Goal: Contribute content: Contribute content

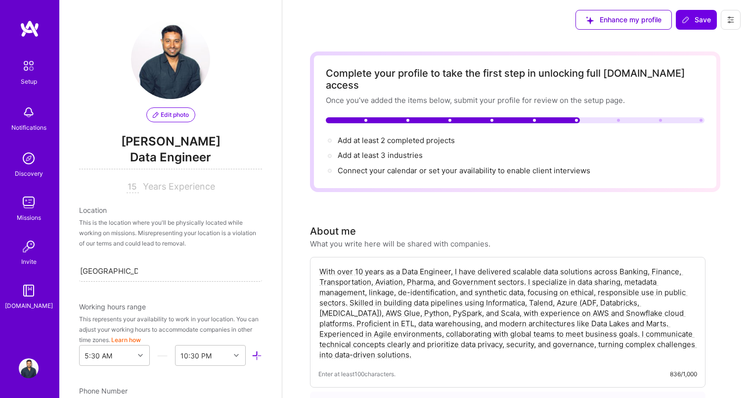
select select "CA"
select select "Right Now"
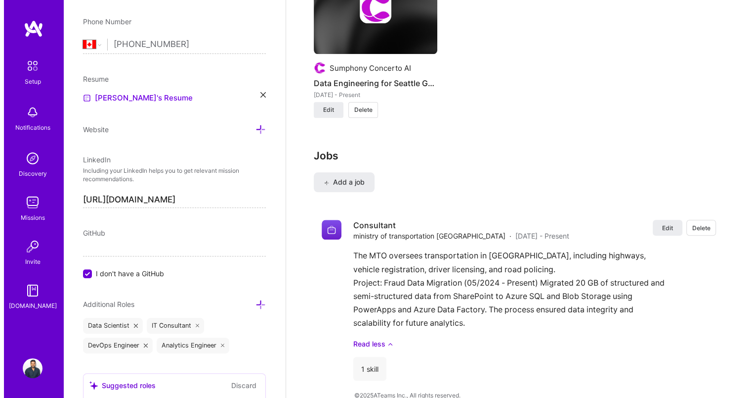
scroll to position [903, 0]
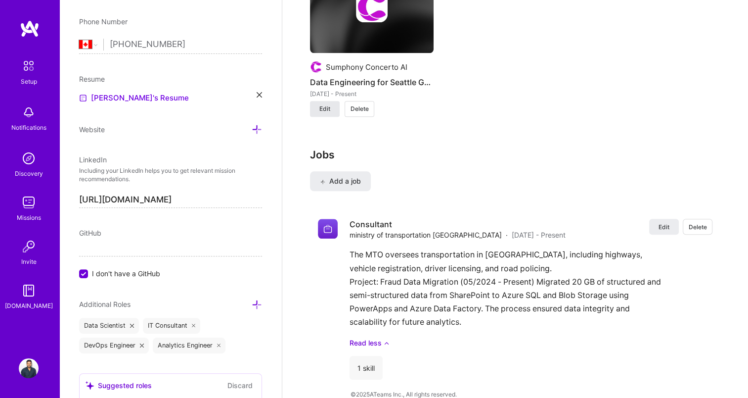
click at [328, 104] on span "Edit" at bounding box center [324, 108] width 11 height 9
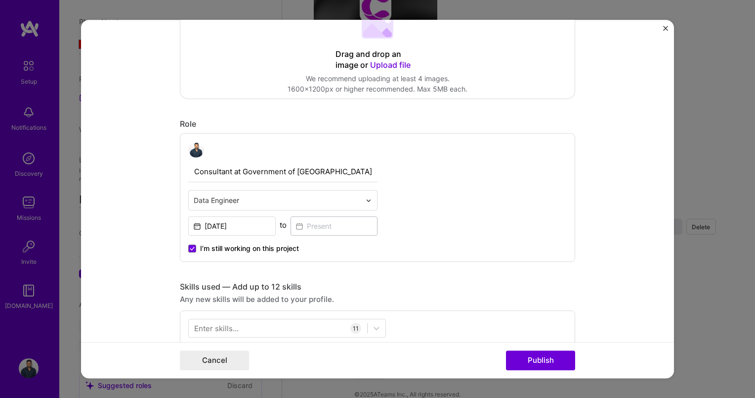
scroll to position [189, 0]
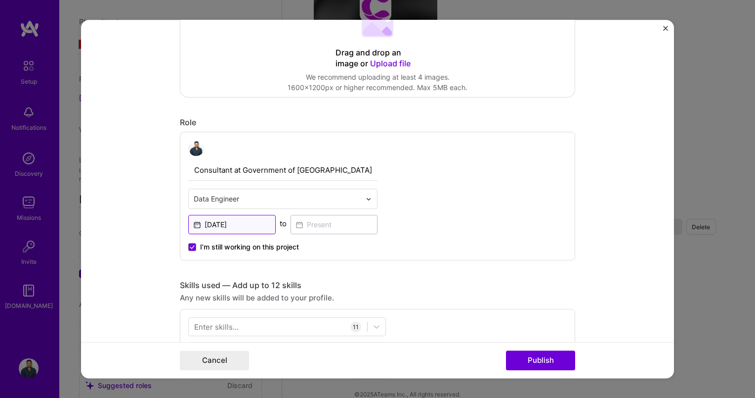
click at [236, 220] on input "[DATE]" at bounding box center [232, 224] width 88 height 19
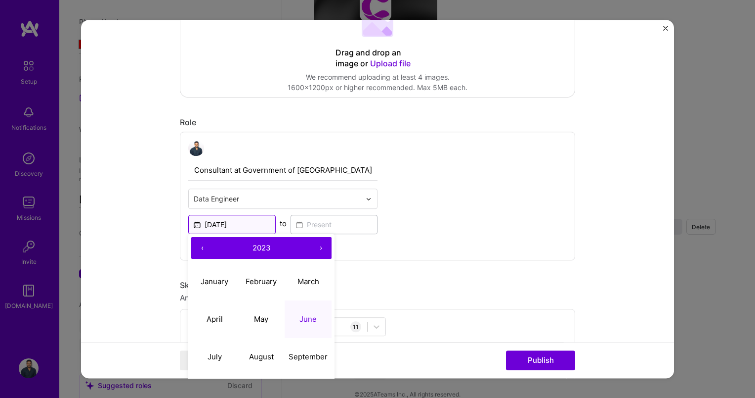
click at [236, 220] on input "[DATE]" at bounding box center [232, 224] width 88 height 19
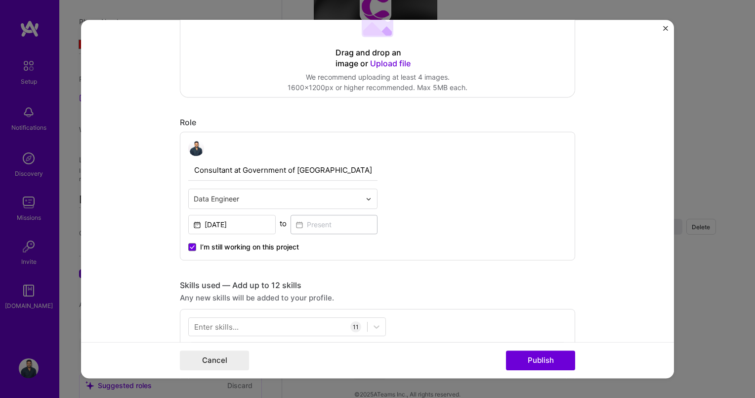
click at [576, 150] on form "Project title Data Engineering for Seattle Genetics Company Sumphony Concerto A…" at bounding box center [377, 199] width 593 height 358
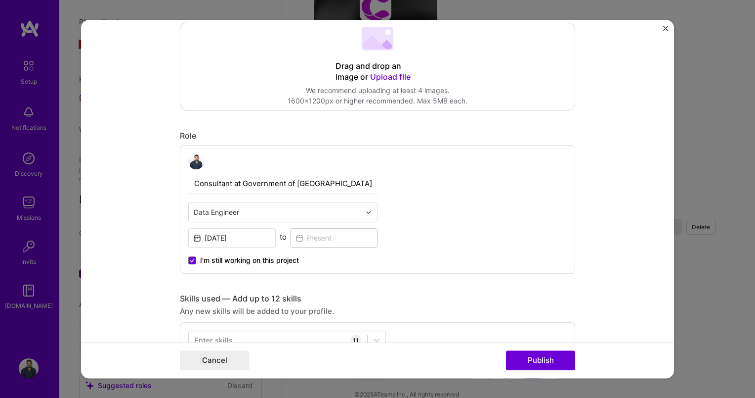
scroll to position [125, 0]
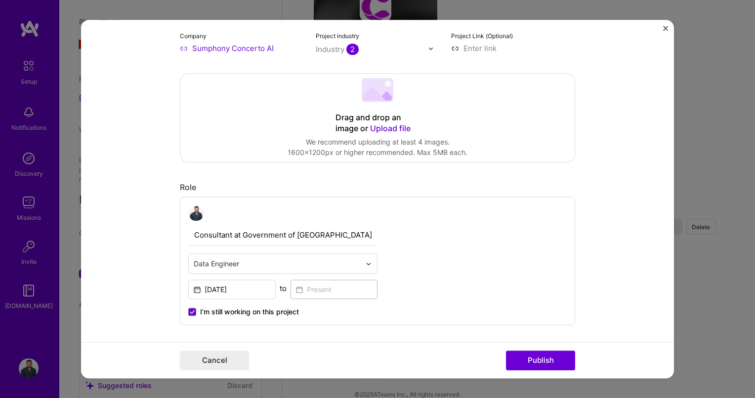
click at [322, 233] on input "Consultant at Government of [GEOGRAPHIC_DATA]" at bounding box center [282, 234] width 189 height 21
type input "C"
type input "Sr. Data Engineer"
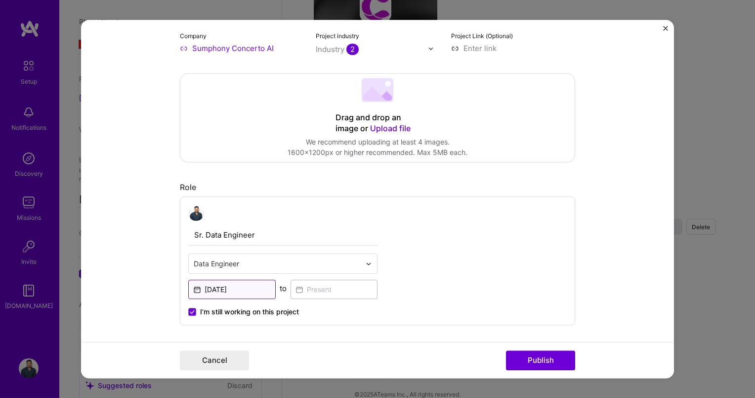
click at [250, 293] on input "[DATE]" at bounding box center [232, 288] width 88 height 19
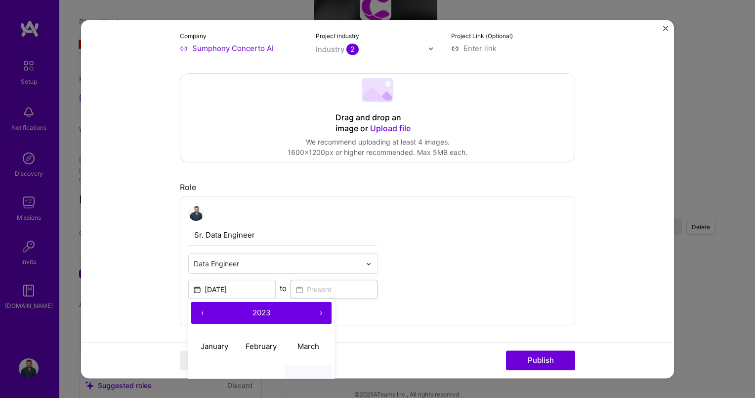
click at [197, 310] on button "‹" at bounding box center [202, 313] width 22 height 22
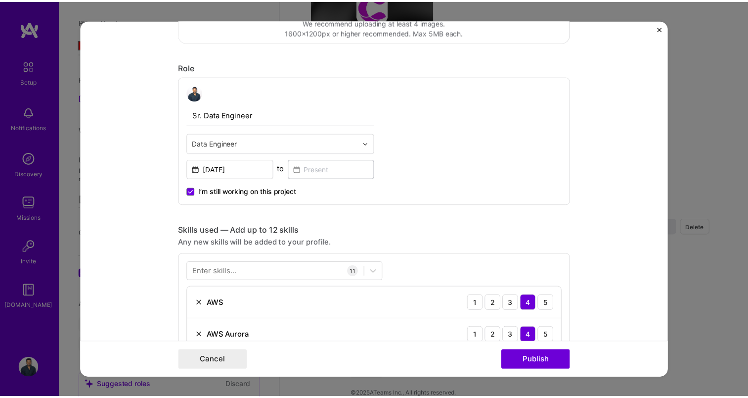
scroll to position [244, 0]
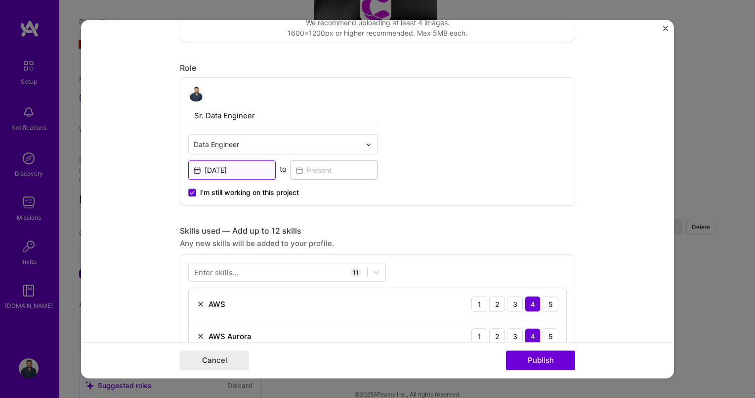
click at [242, 167] on input "[DATE]" at bounding box center [232, 169] width 88 height 19
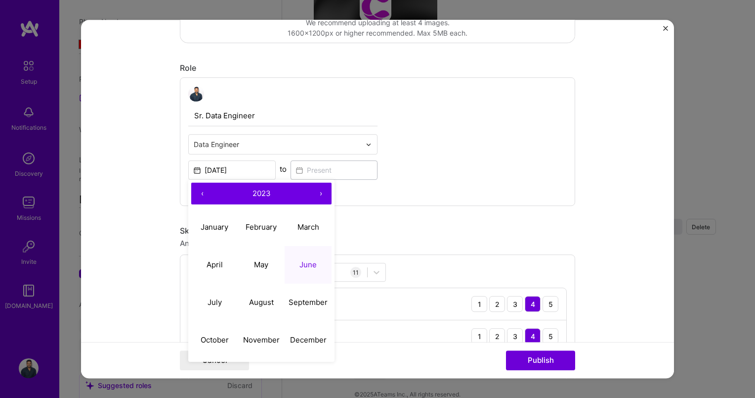
click at [192, 194] on button "‹" at bounding box center [202, 193] width 22 height 22
click at [201, 192] on button "‹" at bounding box center [202, 193] width 22 height 22
click at [303, 260] on abbr "June" at bounding box center [308, 264] width 17 height 9
type input "[DATE]"
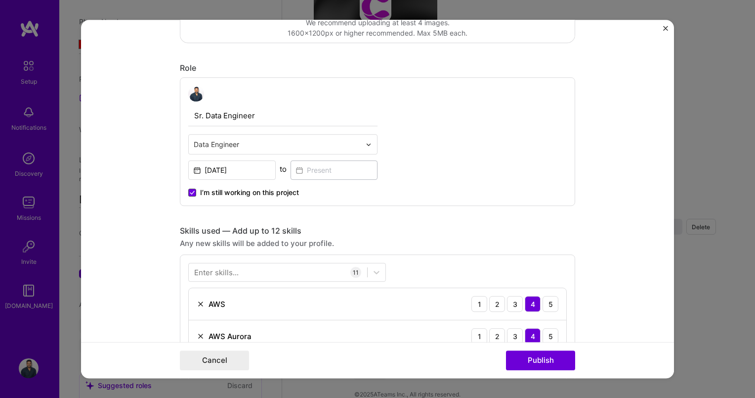
click at [190, 191] on icon at bounding box center [192, 192] width 5 height 4
click at [0, 0] on input "I’m still working on this project" at bounding box center [0, 0] width 0 height 0
click at [312, 171] on input at bounding box center [335, 169] width 88 height 19
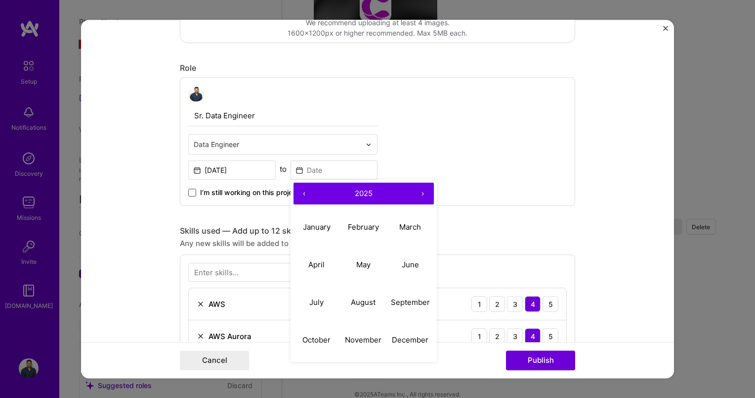
click at [303, 193] on button "‹" at bounding box center [305, 193] width 22 height 22
click at [401, 228] on abbr "March" at bounding box center [410, 226] width 22 height 9
type input "[DATE]"
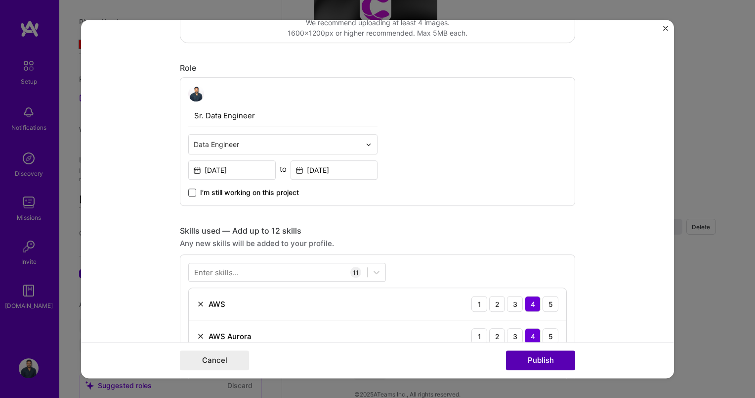
click at [550, 357] on button "Publish" at bounding box center [540, 360] width 69 height 20
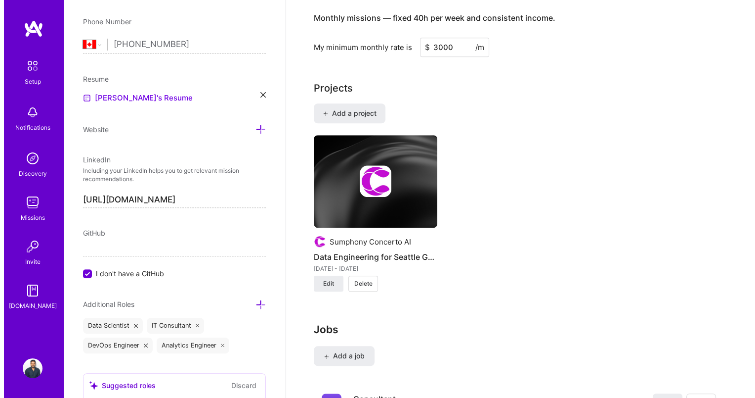
scroll to position [725, 0]
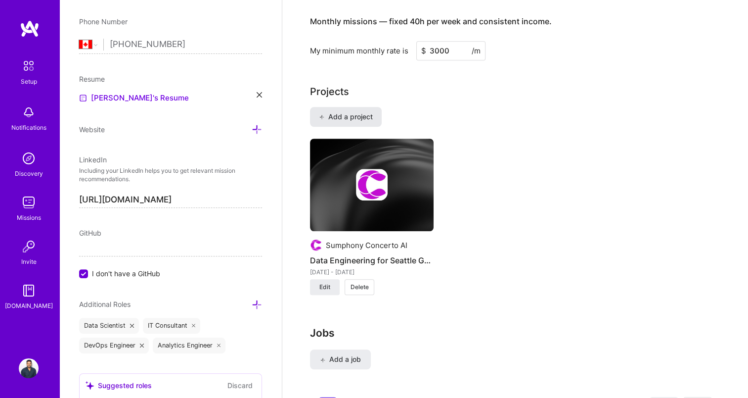
click at [366, 112] on span "Add a project" at bounding box center [346, 117] width 54 height 10
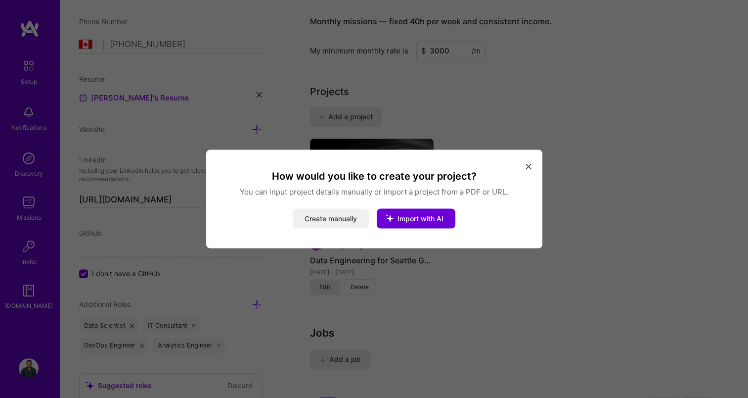
click at [342, 220] on button "Create manually" at bounding box center [331, 219] width 76 height 20
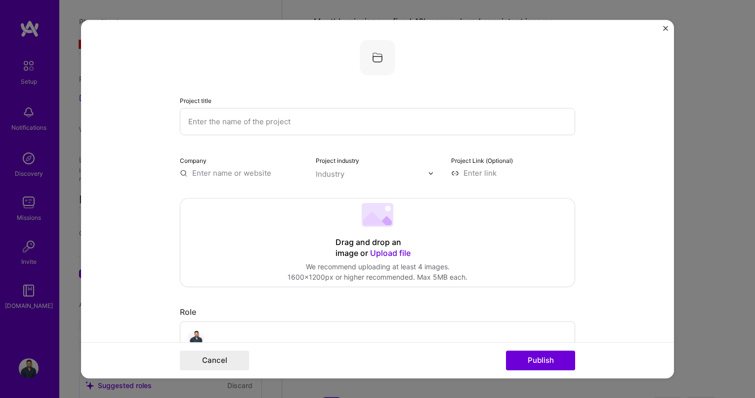
click at [253, 122] on input "text" at bounding box center [378, 121] width 396 height 27
type input "GE Aviation"
click at [243, 237] on div "Drag and drop an image or Upload file Upload file We recommend uploading at lea…" at bounding box center [377, 242] width 395 height 88
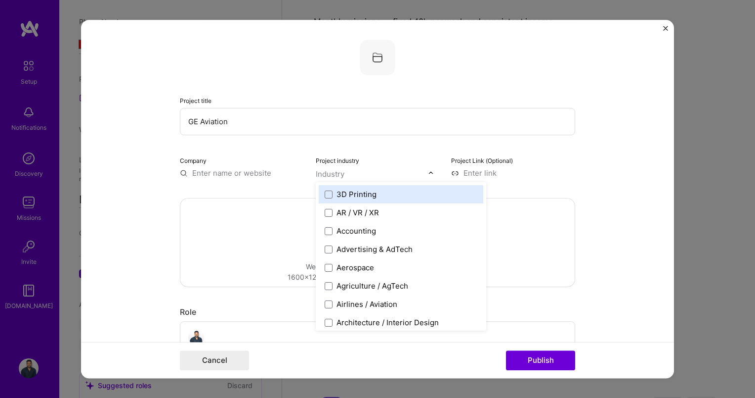
click at [420, 175] on input "text" at bounding box center [372, 174] width 113 height 10
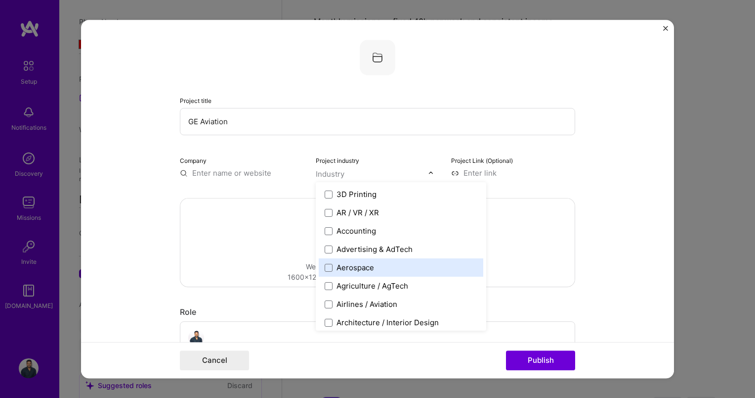
click at [368, 263] on div "Aerospace" at bounding box center [356, 267] width 38 height 10
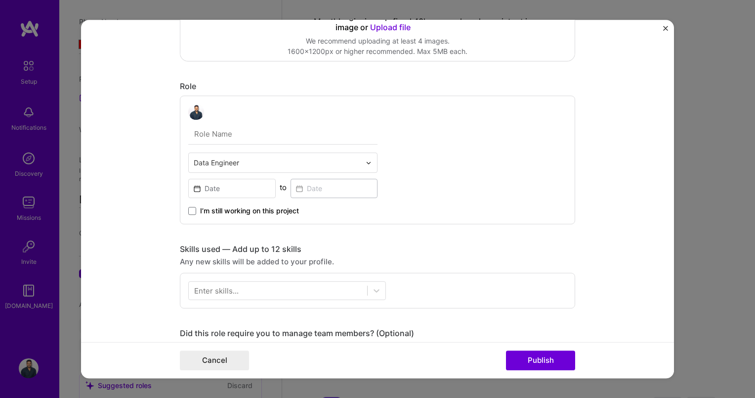
scroll to position [226, 0]
click at [267, 118] on div at bounding box center [282, 111] width 189 height 16
click at [251, 133] on input "text" at bounding box center [282, 133] width 189 height 21
type input "Data Engineer"
click at [230, 187] on input at bounding box center [232, 187] width 88 height 19
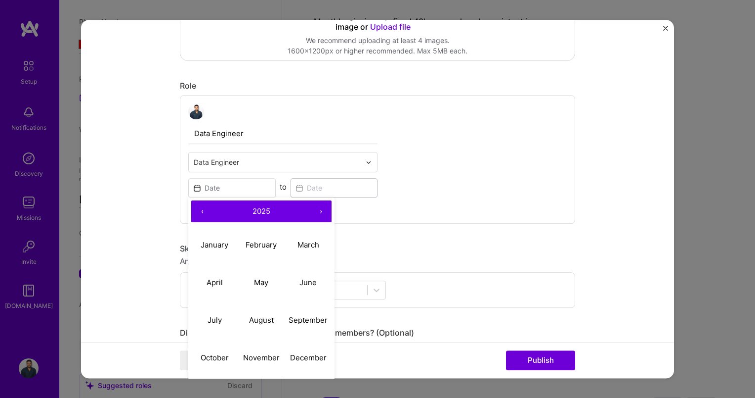
click at [200, 206] on button "‹" at bounding box center [202, 211] width 22 height 22
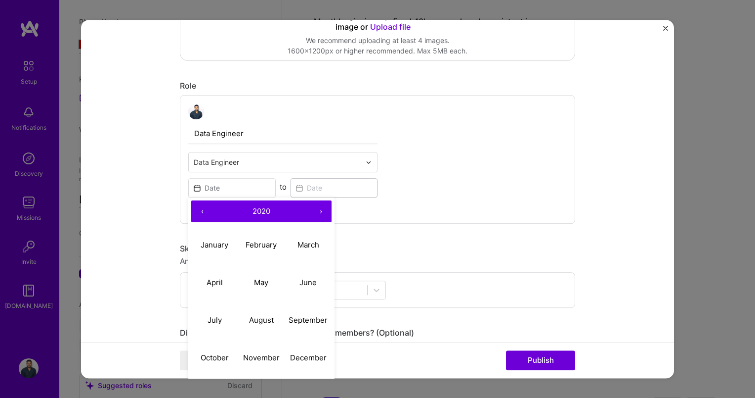
click at [200, 206] on button "‹" at bounding box center [202, 211] width 22 height 22
click at [214, 281] on abbr "April" at bounding box center [215, 281] width 16 height 9
type input "[DATE]"
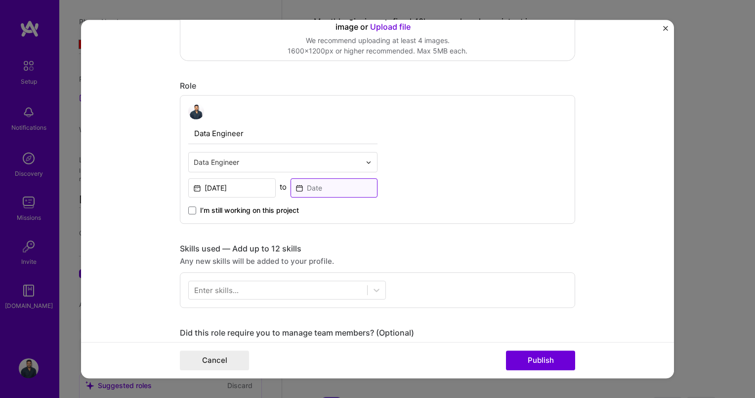
click at [314, 182] on input at bounding box center [335, 187] width 88 height 19
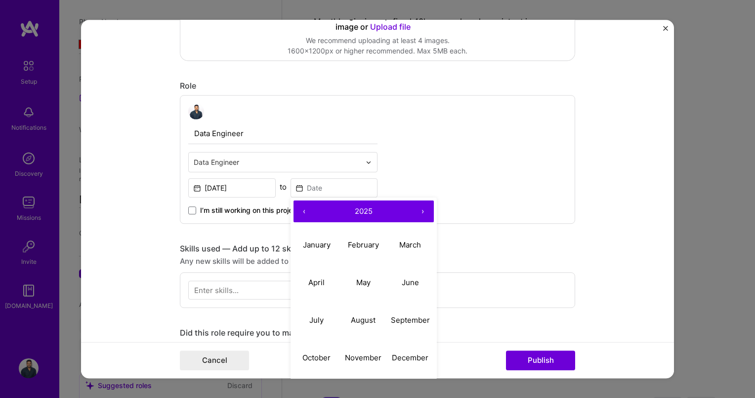
click at [303, 209] on button "‹" at bounding box center [305, 211] width 22 height 22
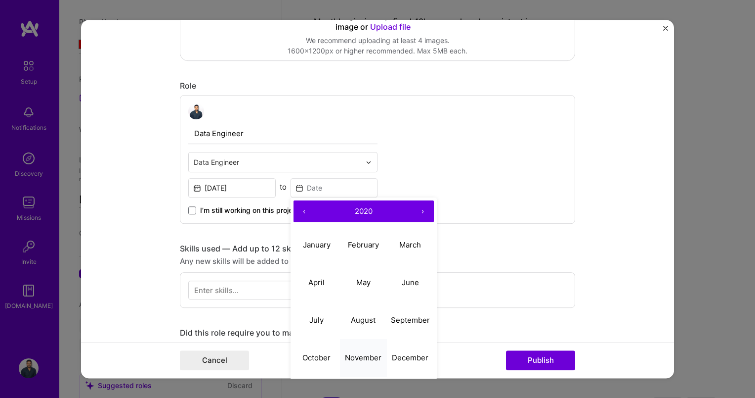
click at [364, 354] on abbr "November" at bounding box center [363, 357] width 37 height 9
type input "[DATE]"
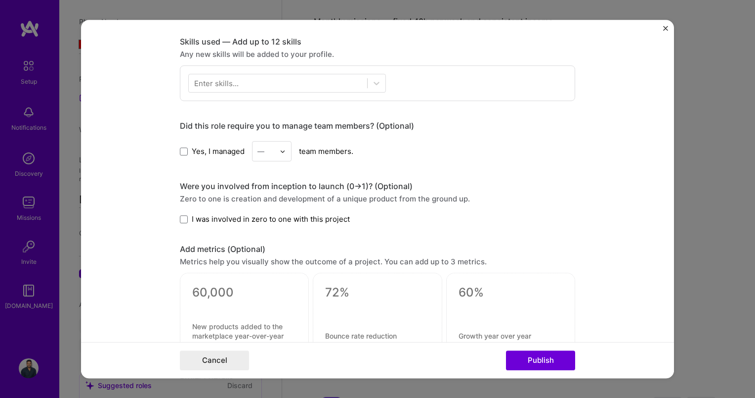
scroll to position [432, 0]
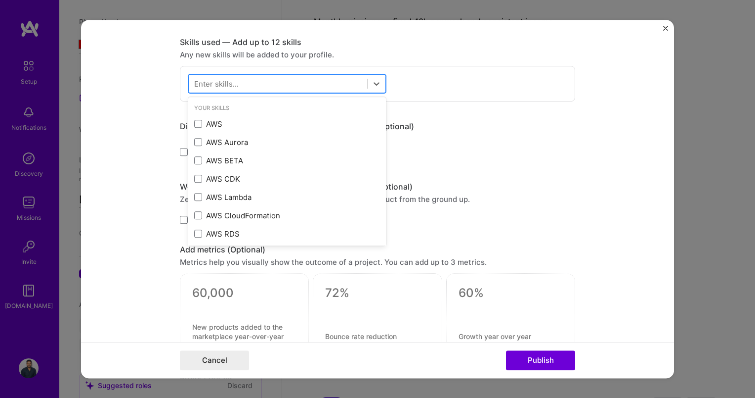
click at [324, 77] on div at bounding box center [278, 84] width 178 height 16
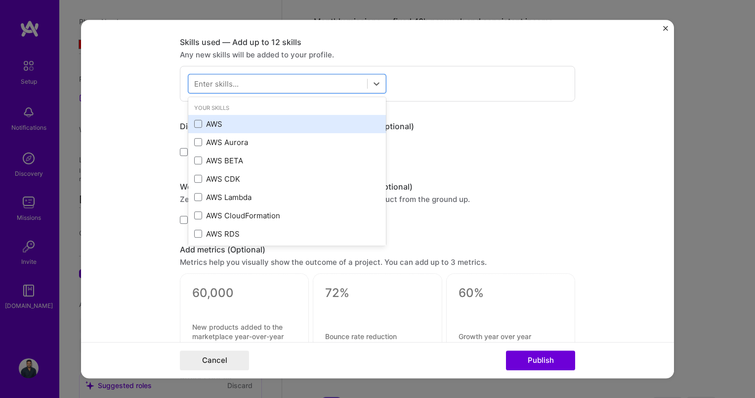
click at [244, 116] on div "AWS" at bounding box center [287, 124] width 198 height 18
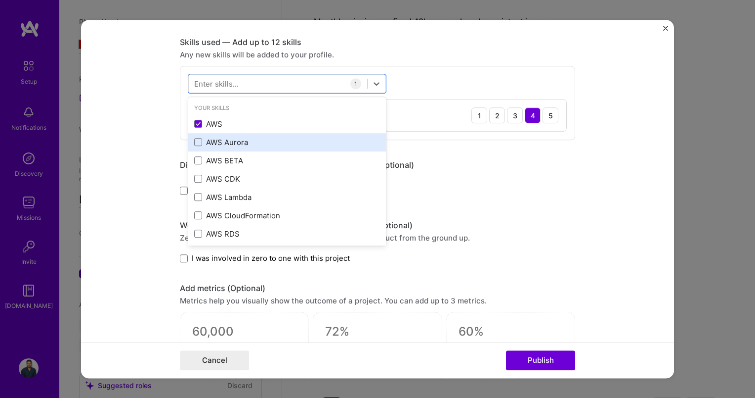
click at [236, 147] on div "AWS Aurora" at bounding box center [287, 142] width 198 height 18
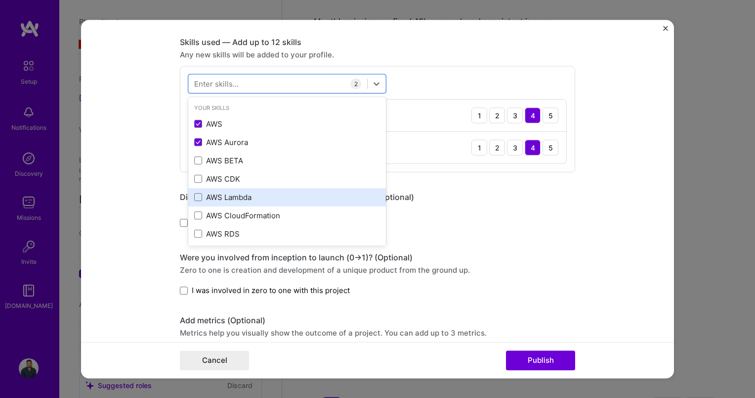
click at [229, 195] on div "AWS Lambda" at bounding box center [287, 197] width 186 height 10
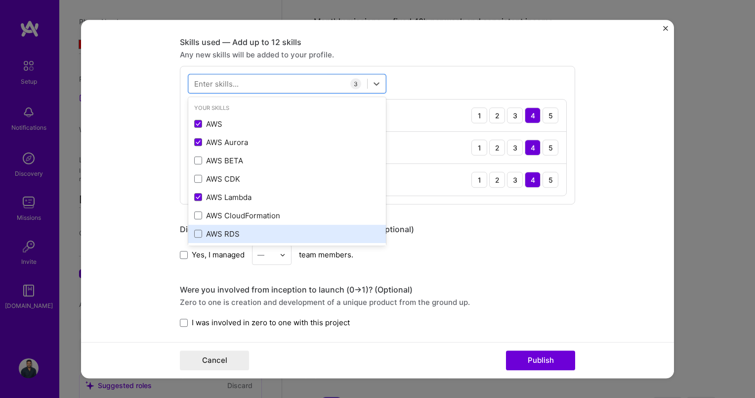
click at [223, 236] on div "AWS RDS" at bounding box center [287, 233] width 186 height 10
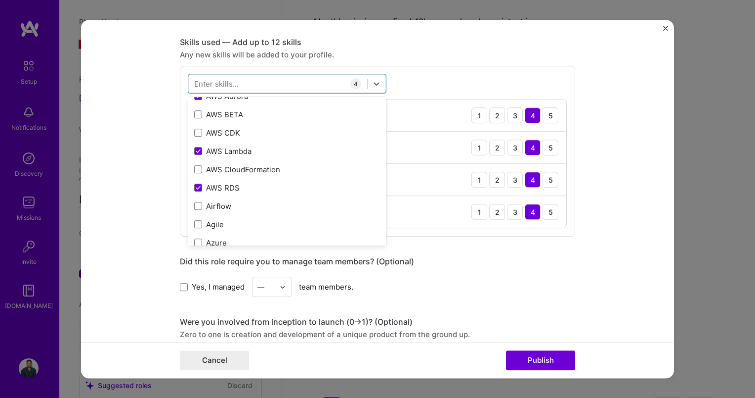
scroll to position [23, 0]
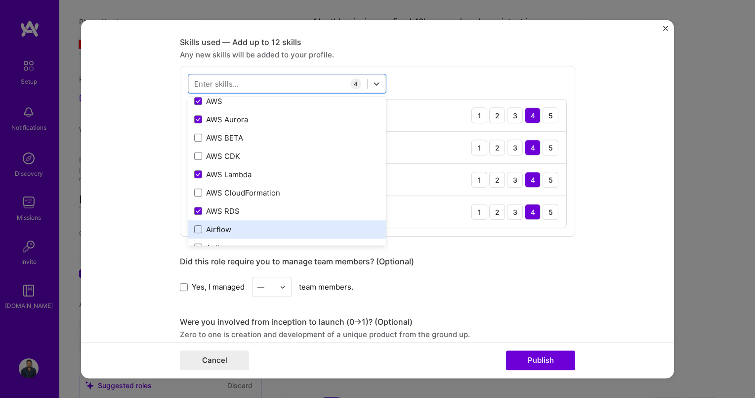
click at [225, 232] on div "Airflow" at bounding box center [287, 229] width 186 height 10
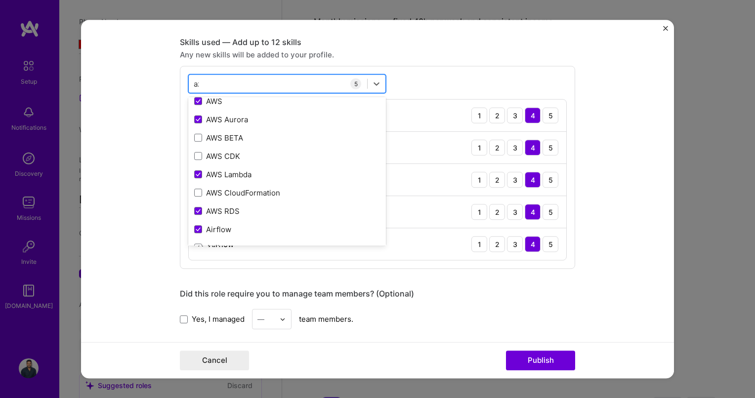
scroll to position [0, 0]
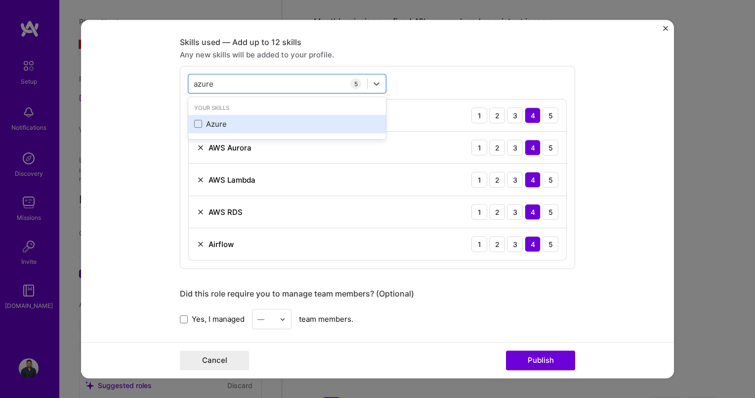
click at [260, 126] on div "Azure" at bounding box center [287, 124] width 186 height 10
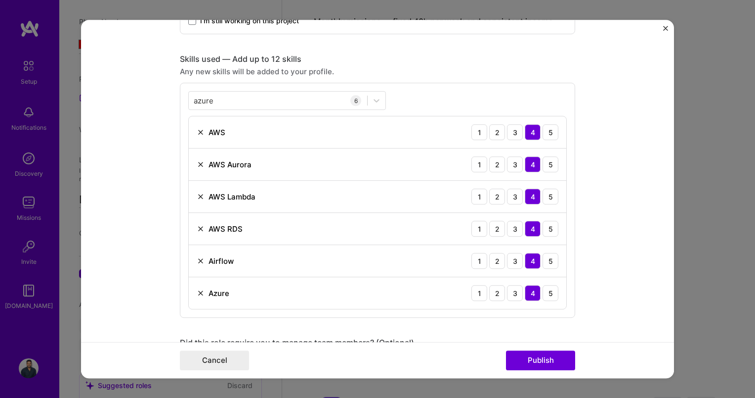
scroll to position [397, 0]
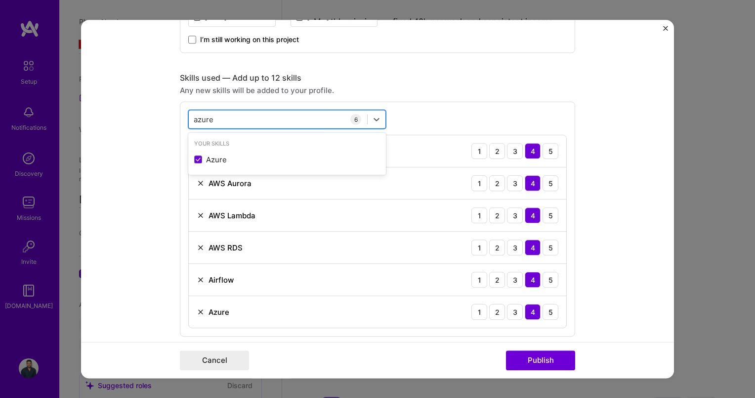
click at [304, 114] on div "azure azure" at bounding box center [278, 119] width 178 height 16
type input "a"
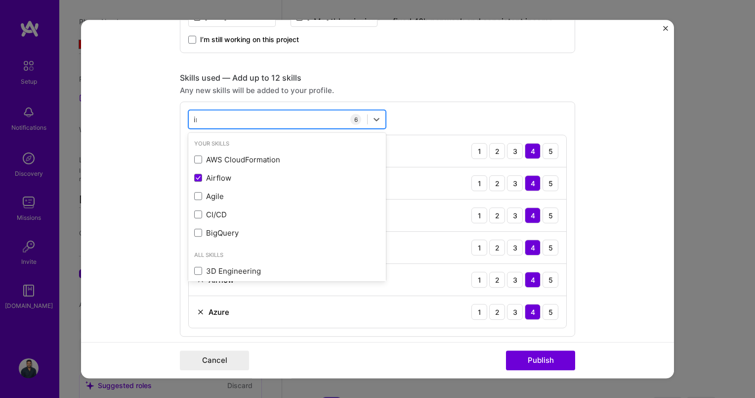
type input "i"
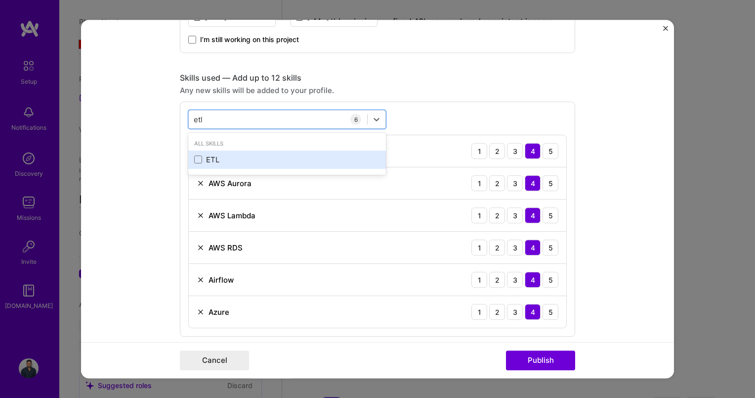
click at [256, 159] on div "ETL" at bounding box center [287, 159] width 186 height 10
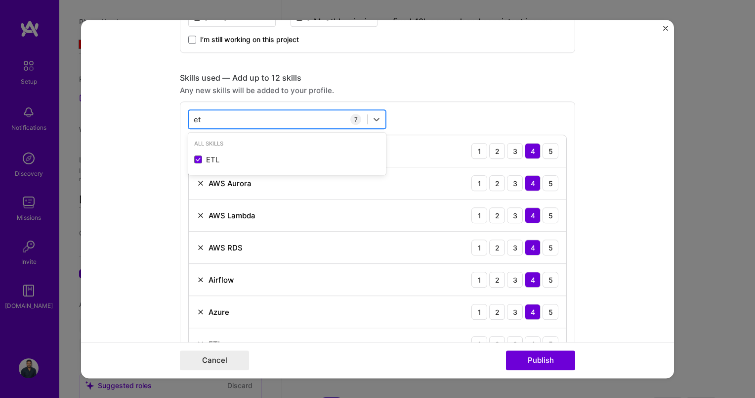
type input "e"
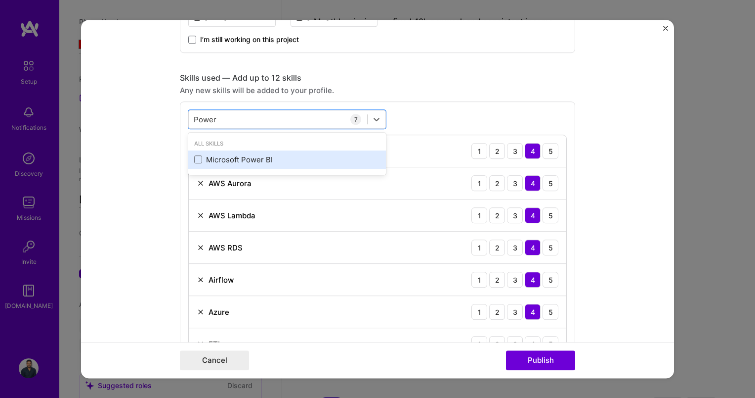
click at [253, 152] on div "Microsoft Power BI" at bounding box center [287, 159] width 198 height 18
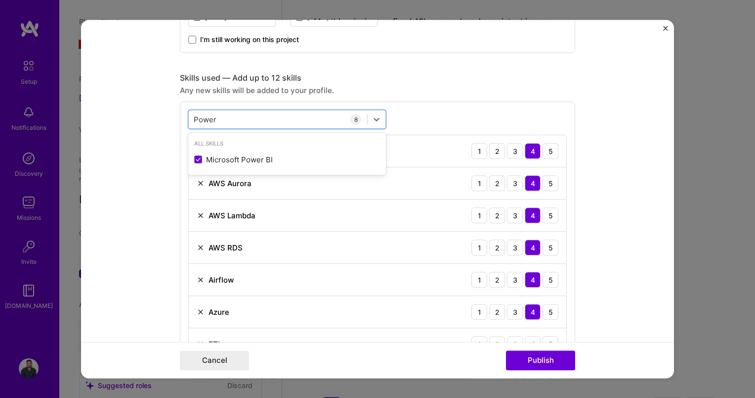
type input "Power"
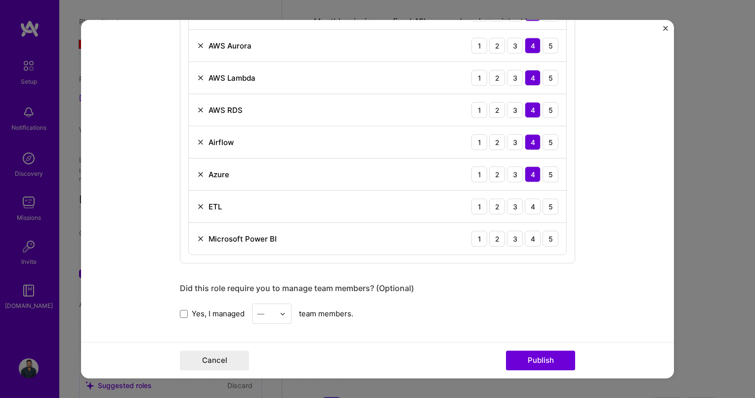
scroll to position [537, 0]
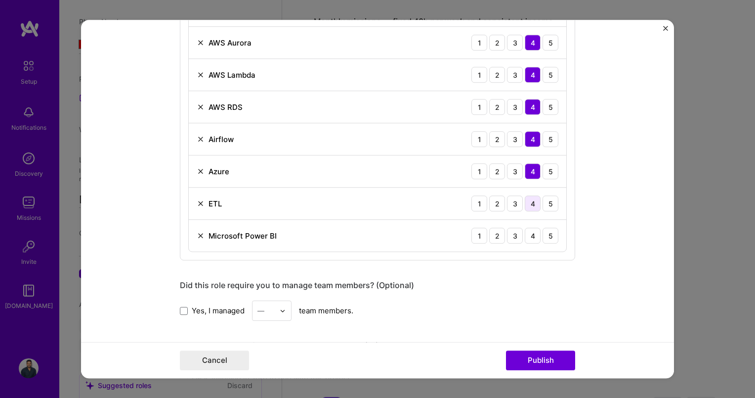
click at [528, 197] on div "4" at bounding box center [533, 203] width 16 height 16
click at [528, 236] on div "4" at bounding box center [533, 235] width 16 height 16
click at [538, 359] on button "Publish" at bounding box center [540, 360] width 69 height 20
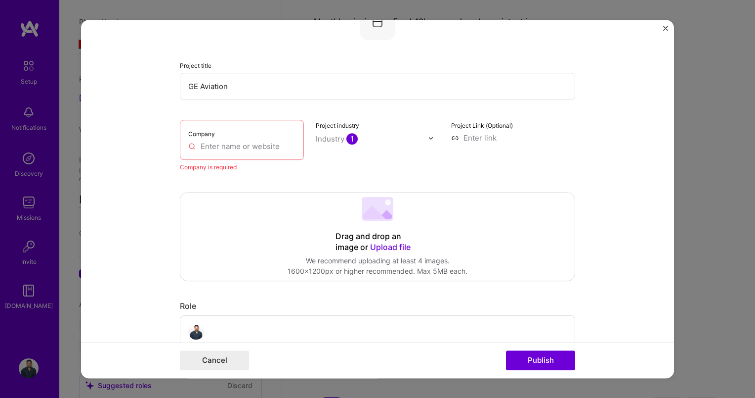
scroll to position [20, 0]
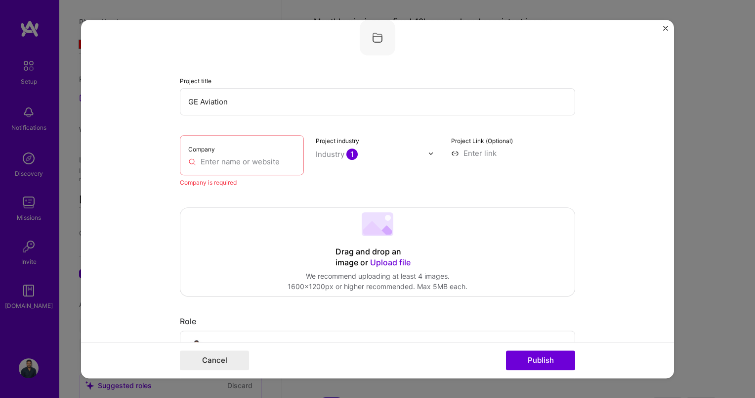
click at [277, 164] on input "text" at bounding box center [241, 161] width 107 height 10
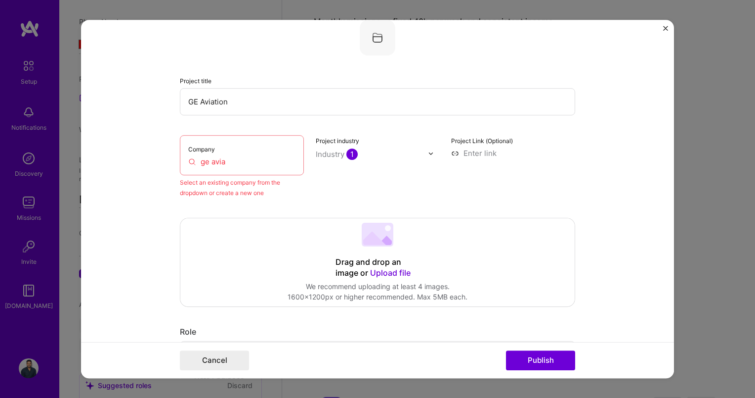
click at [231, 158] on input "ge avia" at bounding box center [241, 161] width 107 height 10
click at [291, 222] on div "Drag and drop an image or Upload file Upload file We recommend uploading at lea…" at bounding box center [377, 262] width 395 height 88
click at [243, 161] on input "ge av" at bounding box center [241, 161] width 107 height 10
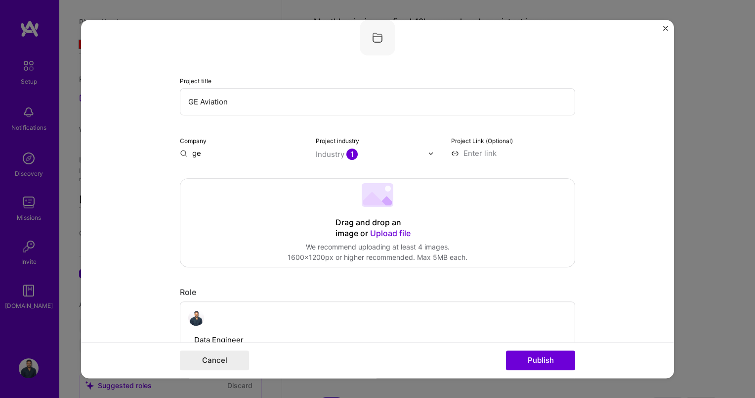
type input "g"
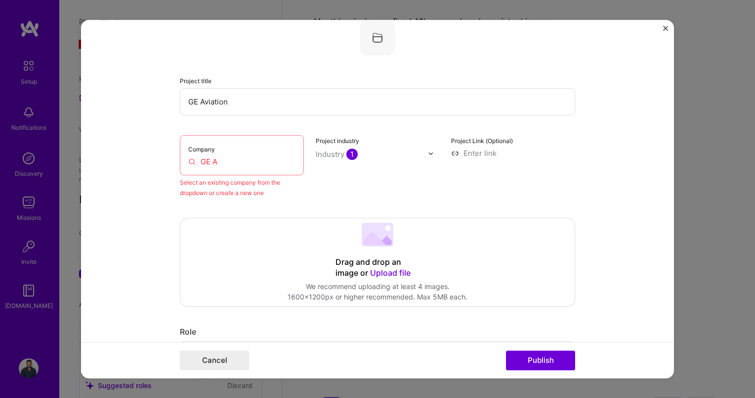
click at [232, 158] on input "GE A" at bounding box center [241, 161] width 107 height 10
click at [357, 192] on div "Project industry Industry 1" at bounding box center [378, 166] width 124 height 63
click at [371, 195] on div "Project industry Industry 1" at bounding box center [378, 166] width 124 height 63
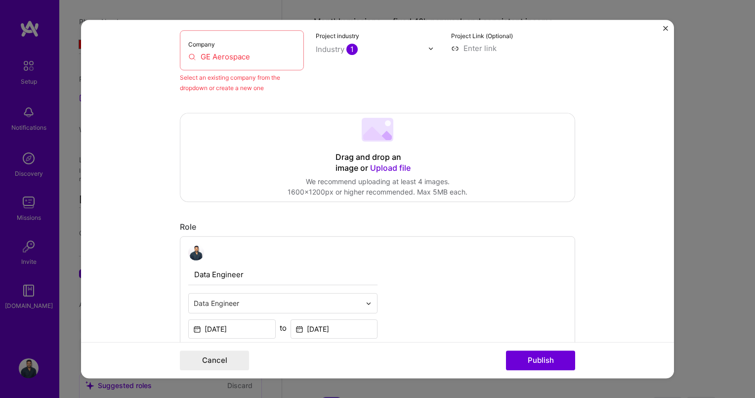
scroll to position [127, 0]
click at [250, 59] on input "GE Aerospace" at bounding box center [241, 54] width 107 height 10
click at [474, 46] on input at bounding box center [513, 46] width 124 height 10
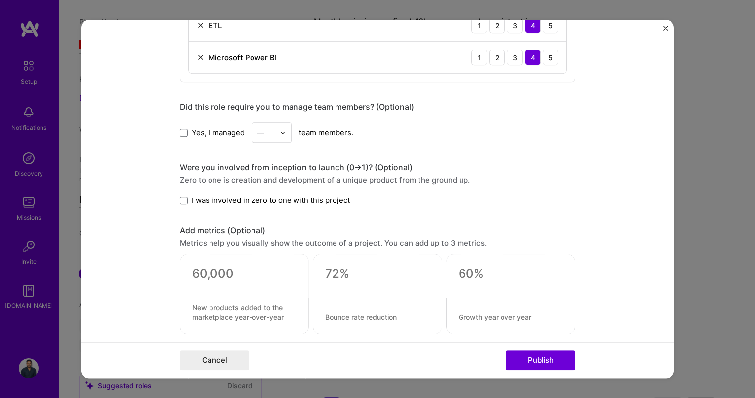
scroll to position [709, 0]
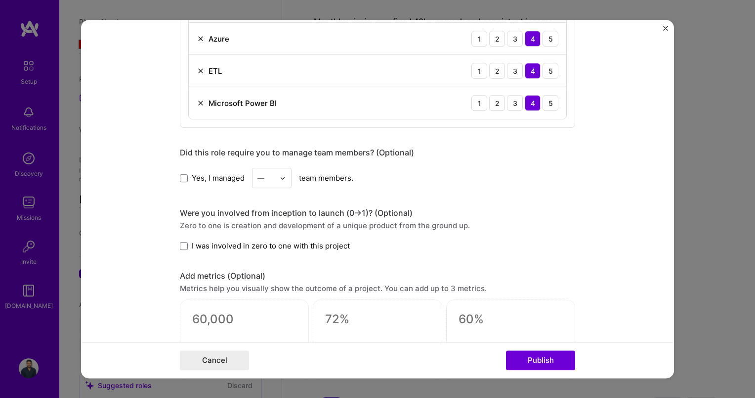
click at [224, 174] on span "Yes, I managed" at bounding box center [218, 178] width 53 height 10
click at [0, 0] on input "Yes, I managed" at bounding box center [0, 0] width 0 height 0
click at [224, 174] on span "Yes, I managed" at bounding box center [218, 178] width 53 height 10
click at [0, 0] on input "Yes, I managed" at bounding box center [0, 0] width 0 height 0
click at [280, 175] on img at bounding box center [283, 178] width 6 height 6
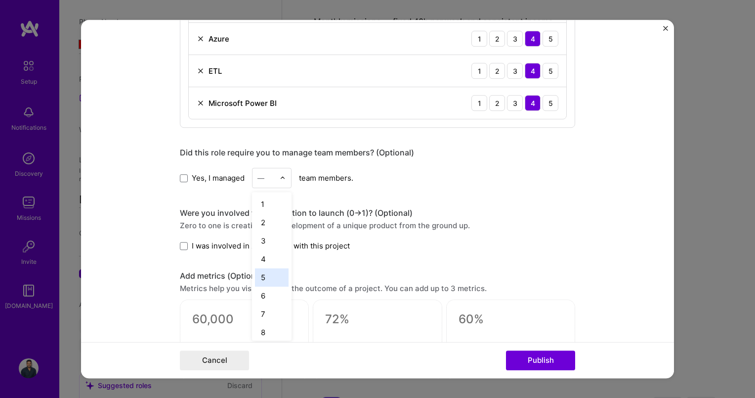
click at [263, 270] on div "5" at bounding box center [272, 277] width 34 height 18
click at [550, 361] on button "Publish" at bounding box center [540, 360] width 69 height 20
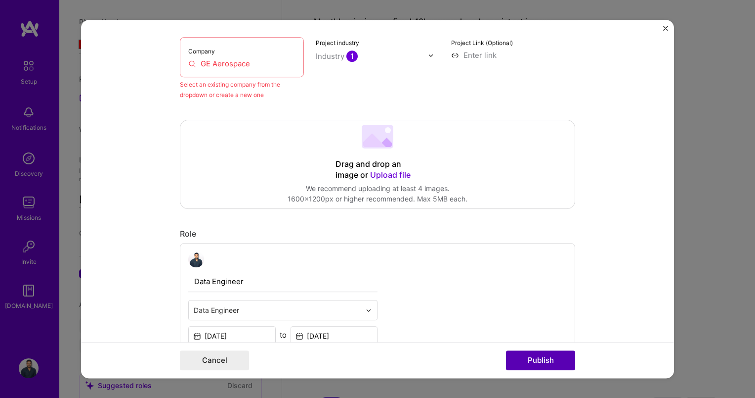
scroll to position [20, 0]
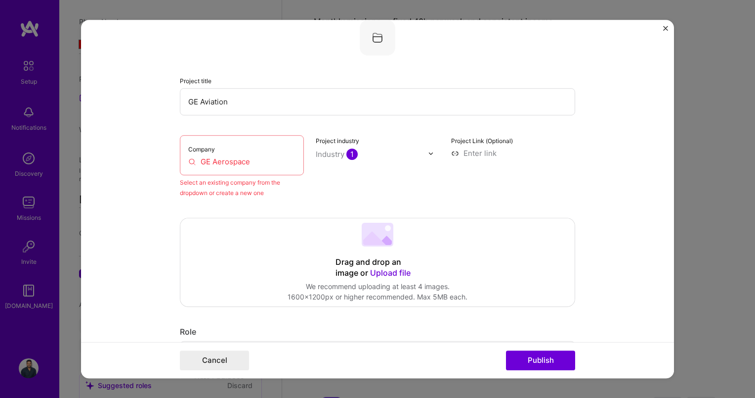
click at [279, 156] on input "GE Aerospace" at bounding box center [241, 161] width 107 height 10
drag, startPoint x: 279, startPoint y: 156, endPoint x: 205, endPoint y: 156, distance: 74.2
click at [205, 156] on input "GE Aerospace" at bounding box center [241, 161] width 107 height 10
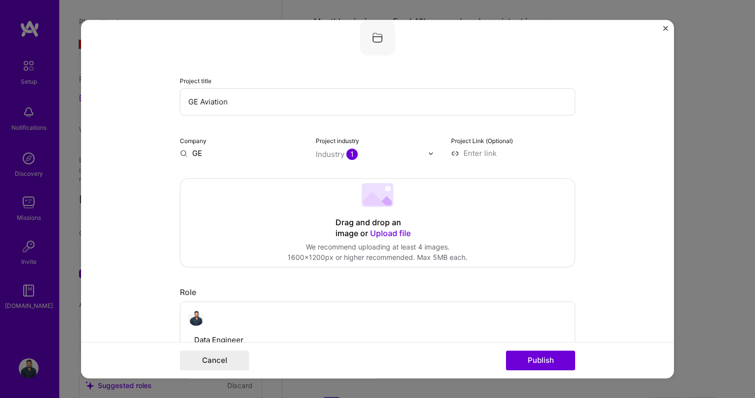
type input "G"
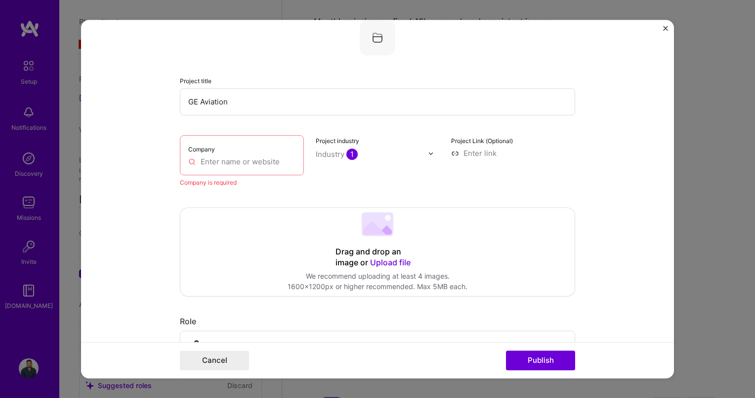
paste input "[URL][DOMAIN_NAME]"
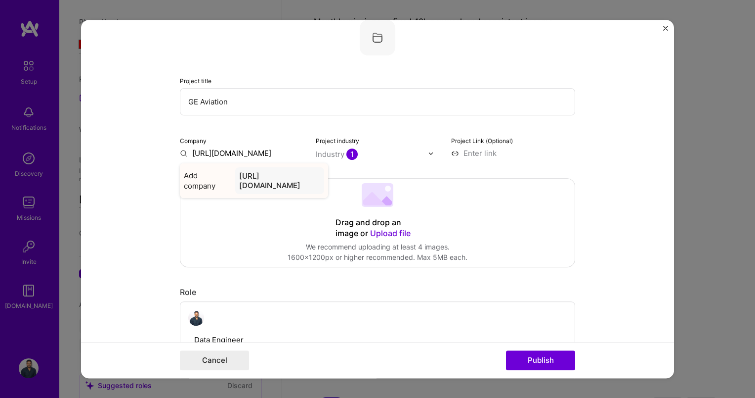
type input "[URL][DOMAIN_NAME]"
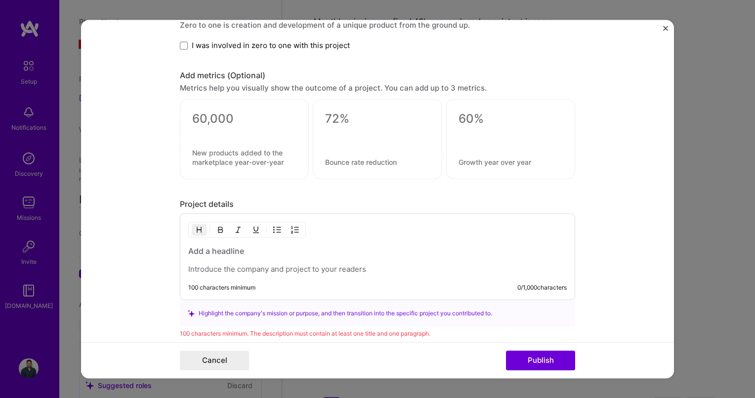
scroll to position [912, 0]
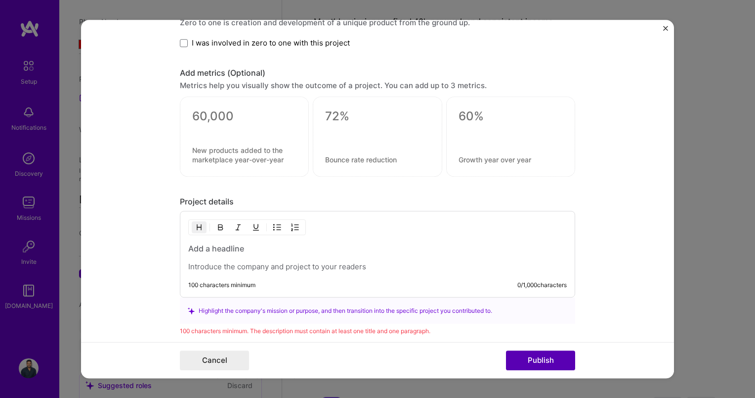
click at [545, 359] on button "Publish" at bounding box center [540, 360] width 69 height 20
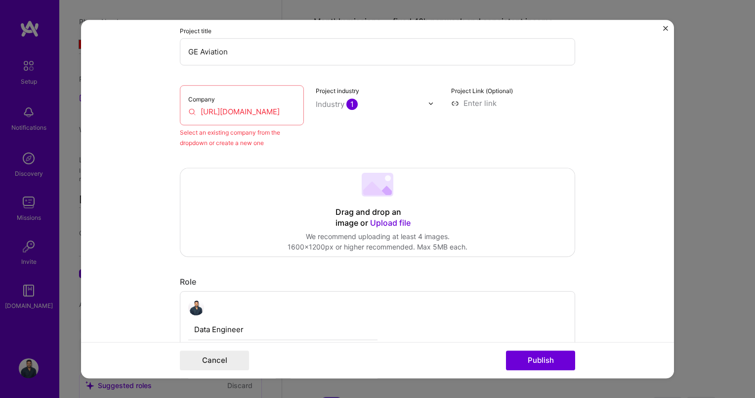
scroll to position [20, 0]
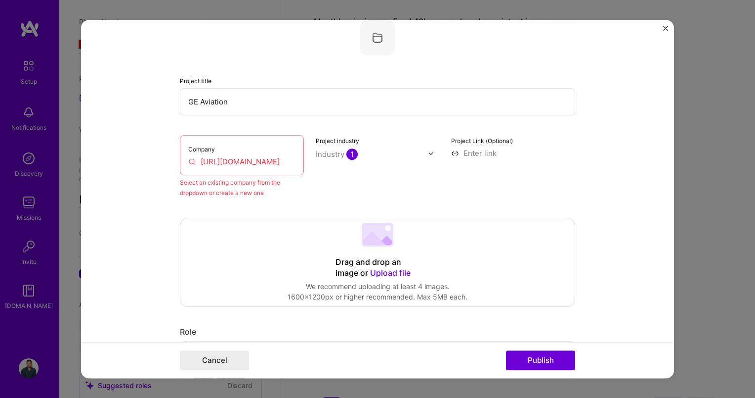
click at [258, 161] on input "[URL][DOMAIN_NAME]" at bounding box center [241, 161] width 107 height 10
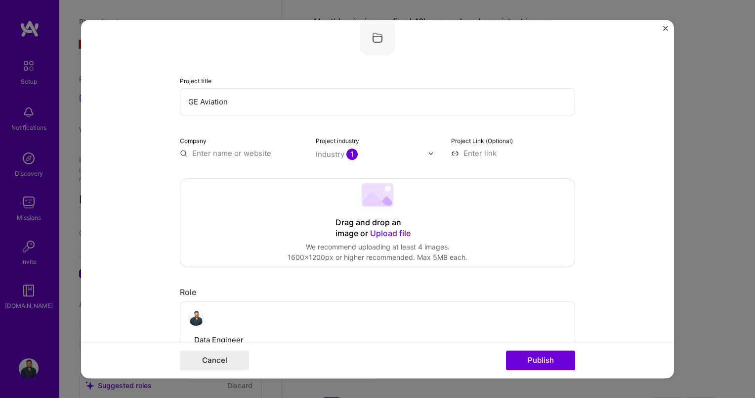
click at [223, 151] on input "text" at bounding box center [242, 153] width 124 height 10
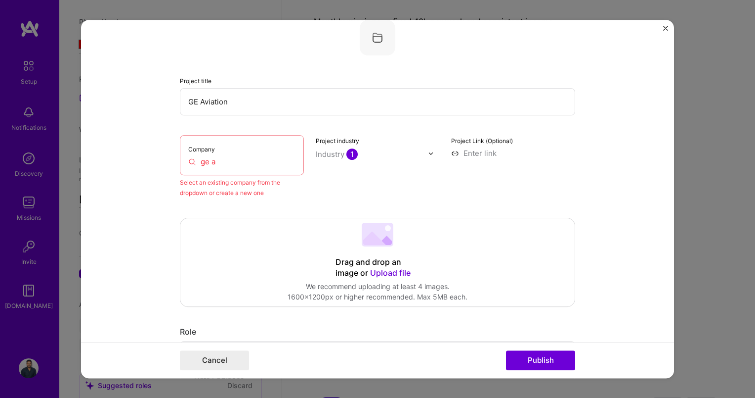
click at [219, 162] on input "ge a" at bounding box center [241, 161] width 107 height 10
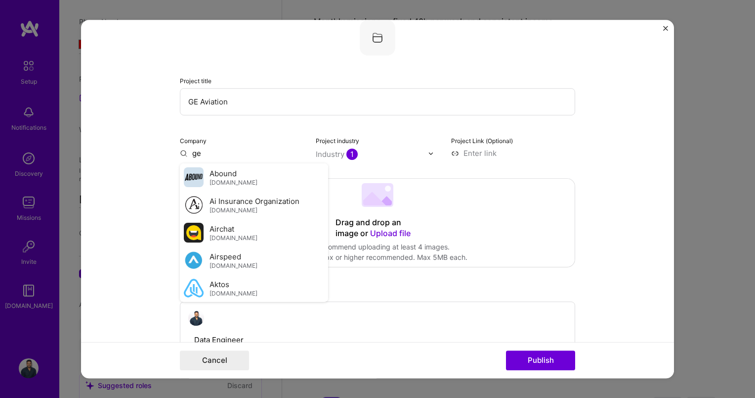
type input "g"
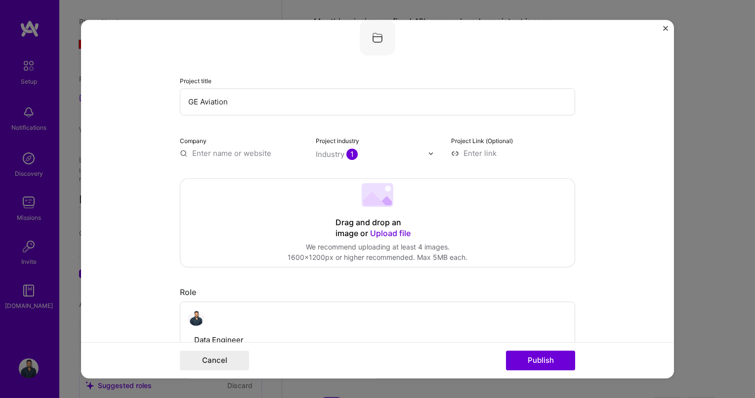
click at [224, 151] on input "text" at bounding box center [242, 153] width 124 height 10
click at [180, 149] on input "text" at bounding box center [242, 153] width 124 height 10
click at [201, 154] on input "text" at bounding box center [242, 153] width 124 height 10
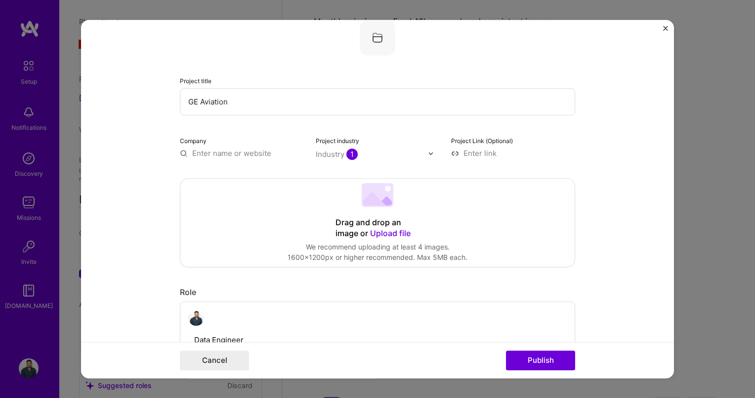
click at [201, 154] on input "text" at bounding box center [242, 153] width 124 height 10
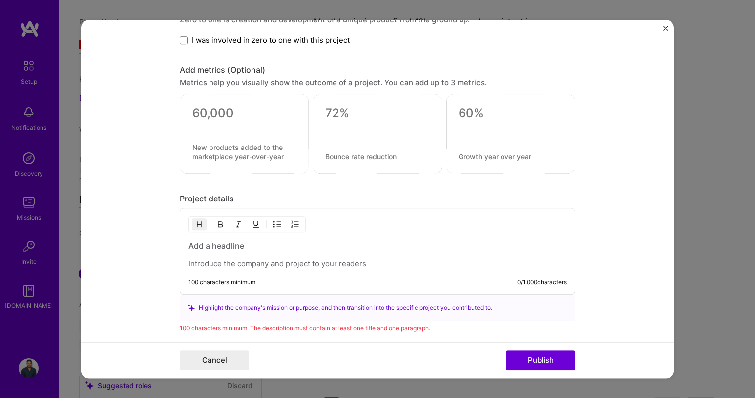
scroll to position [981, 0]
